Goal: Information Seeking & Learning: Learn about a topic

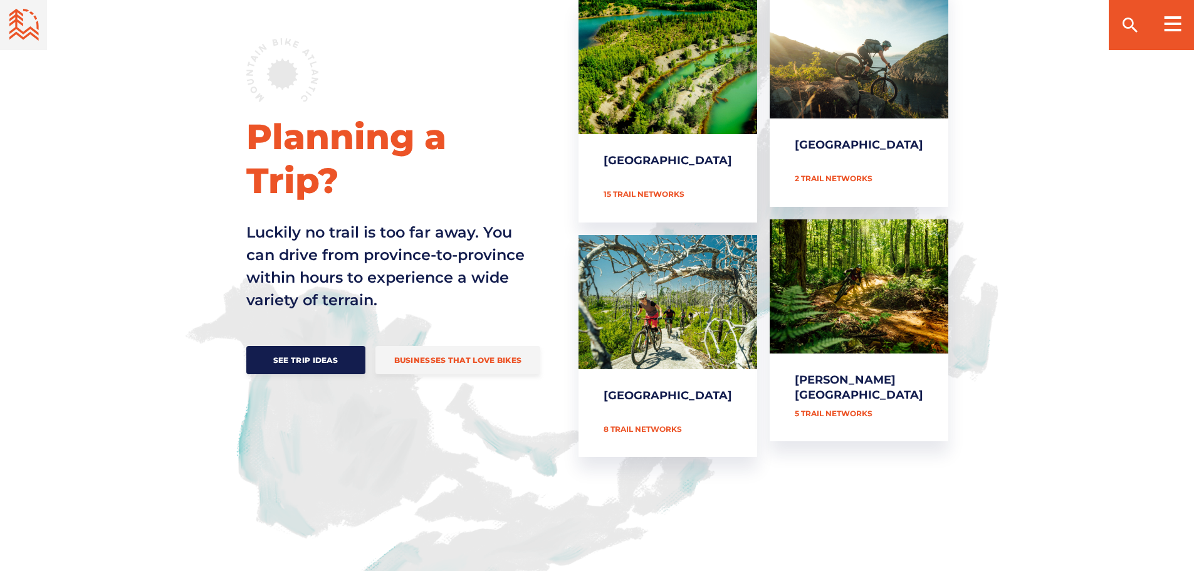
scroll to position [564, 0]
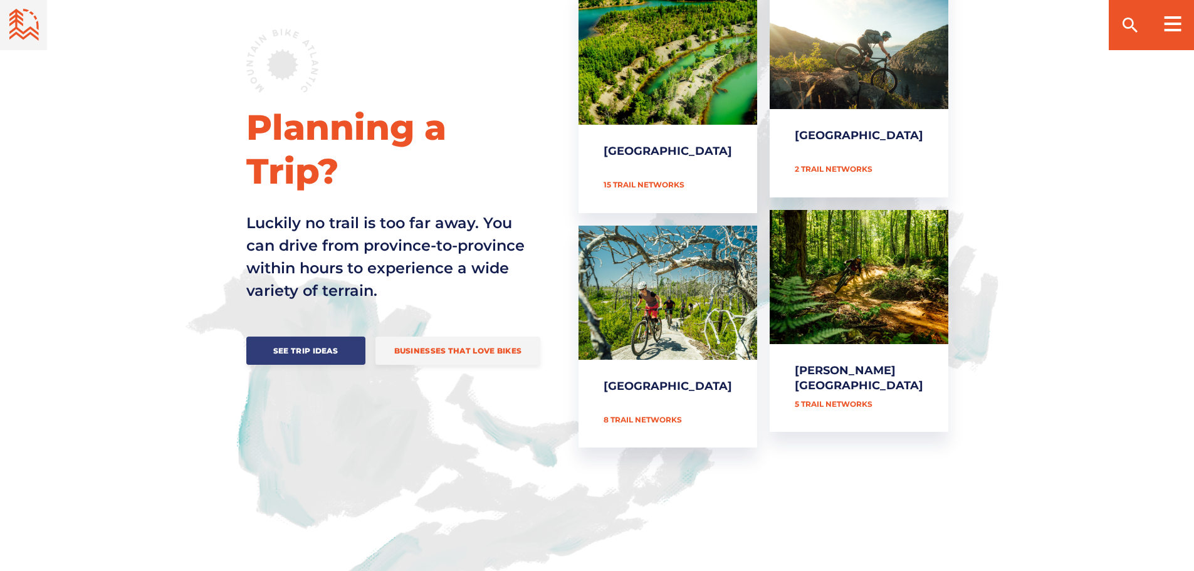
click at [302, 346] on span "See Trip Ideas" at bounding box center [305, 350] width 81 height 9
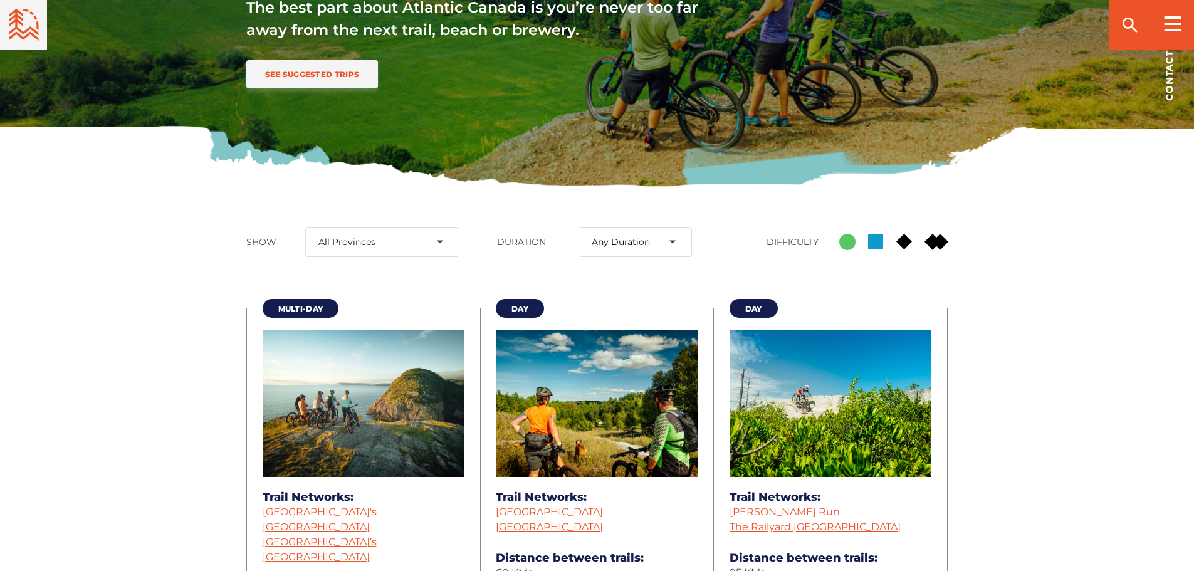
scroll to position [313, 0]
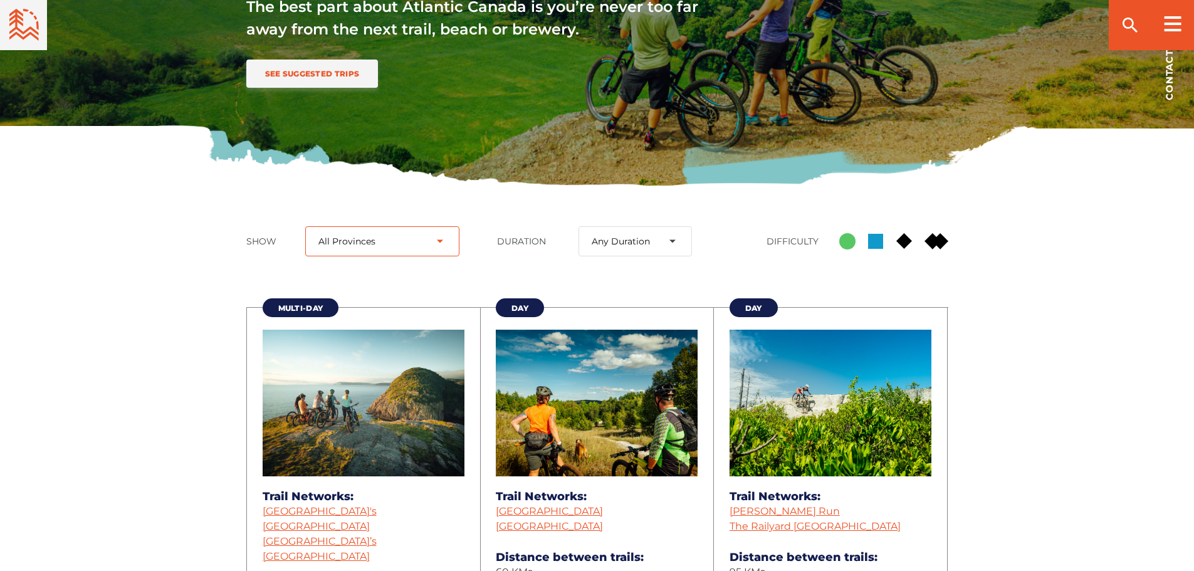
click at [432, 239] on select "All Provinces New Brunswick Newfoundland and Labrador Nova Scotia Prince Edward…" at bounding box center [382, 241] width 154 height 30
click at [313, 226] on select "All Provinces New Brunswick Newfoundland and Labrador Nova Scotia Prince Edward…" at bounding box center [382, 241] width 154 height 30
click at [672, 241] on select "Any Duration Day Multi-Day Week-Long" at bounding box center [634, 241] width 113 height 30
click at [578, 226] on select "Any Duration Day Multi-Day Week-Long" at bounding box center [634, 241] width 113 height 30
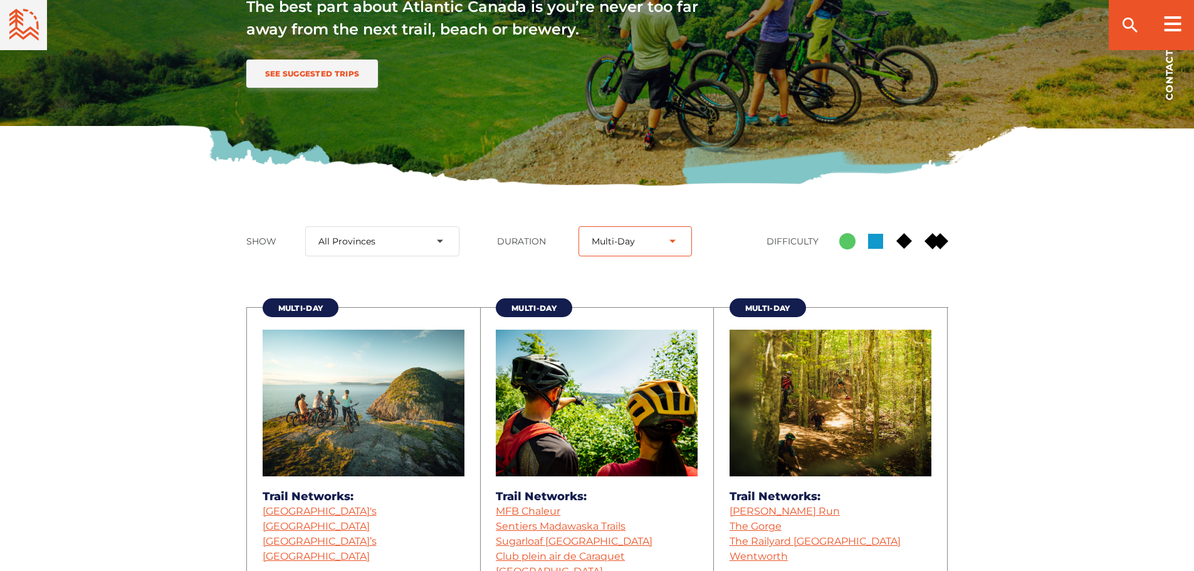
click at [677, 238] on select "Any Duration Day Multi-Day Week-Long" at bounding box center [634, 241] width 113 height 30
click at [578, 226] on select "Any Duration Day Multi-Day Week-Long" at bounding box center [634, 241] width 113 height 30
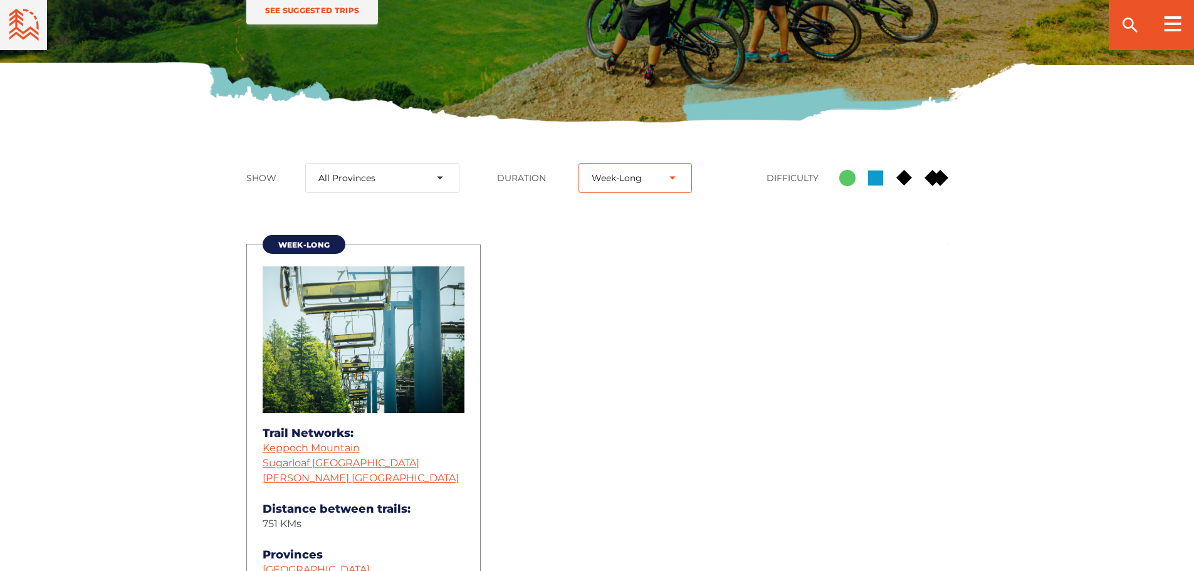
scroll to position [376, 0]
click at [676, 174] on select "Any Duration Day Multi-Day Week-Long" at bounding box center [634, 179] width 113 height 30
select select "36"
click at [578, 164] on select "Any Duration Day Multi-Day Week-Long" at bounding box center [634, 179] width 113 height 30
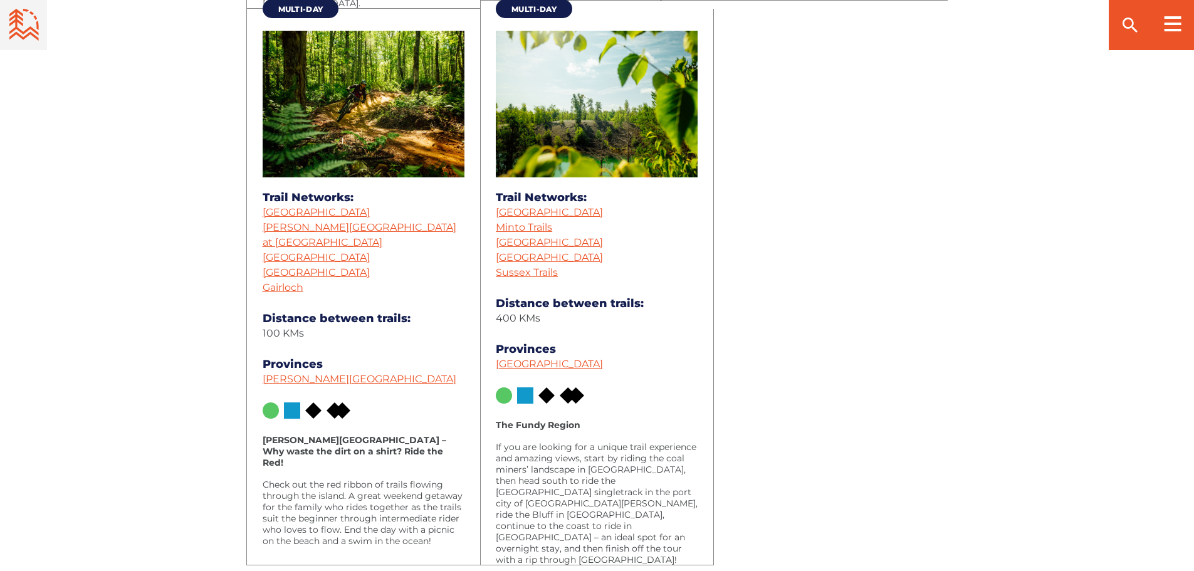
scroll to position [877, 0]
